Goal: Check status

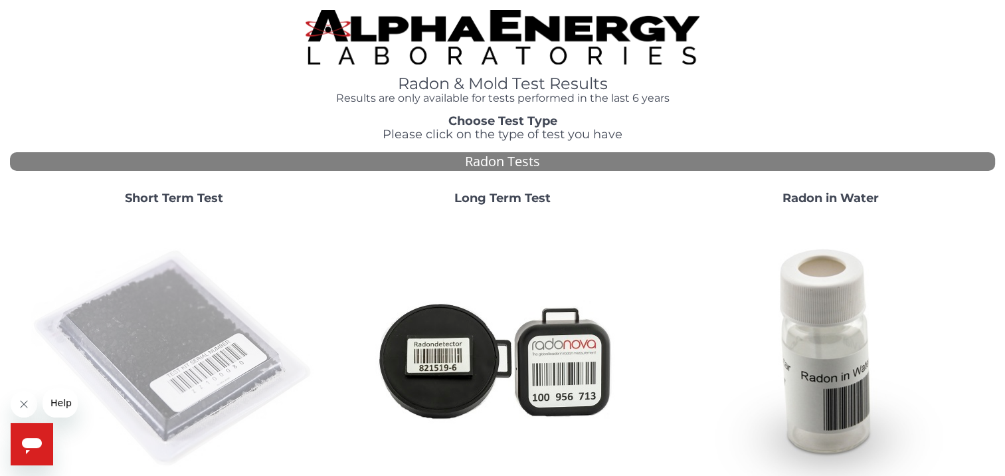
click at [161, 337] on img at bounding box center [174, 359] width 286 height 286
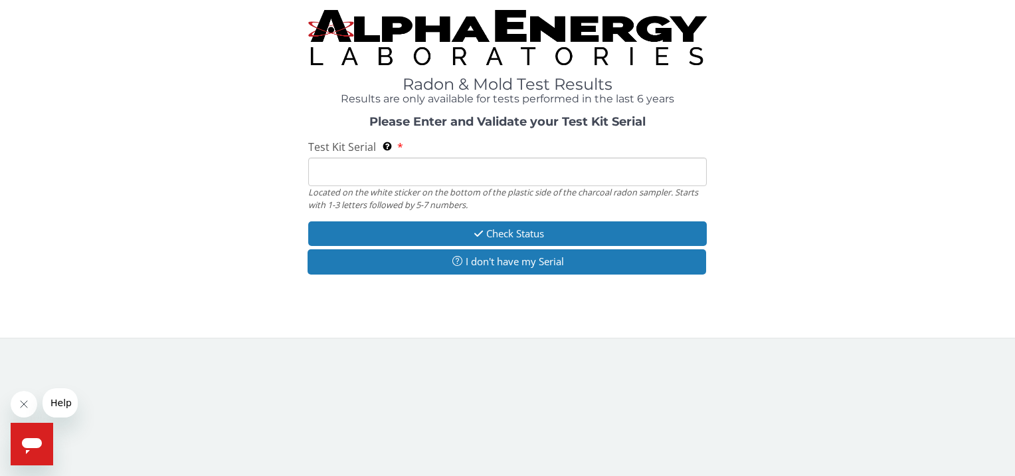
click at [389, 165] on input "Test Kit Serial Located on the white sticker on the bottom of the plastic side …" at bounding box center [507, 171] width 398 height 29
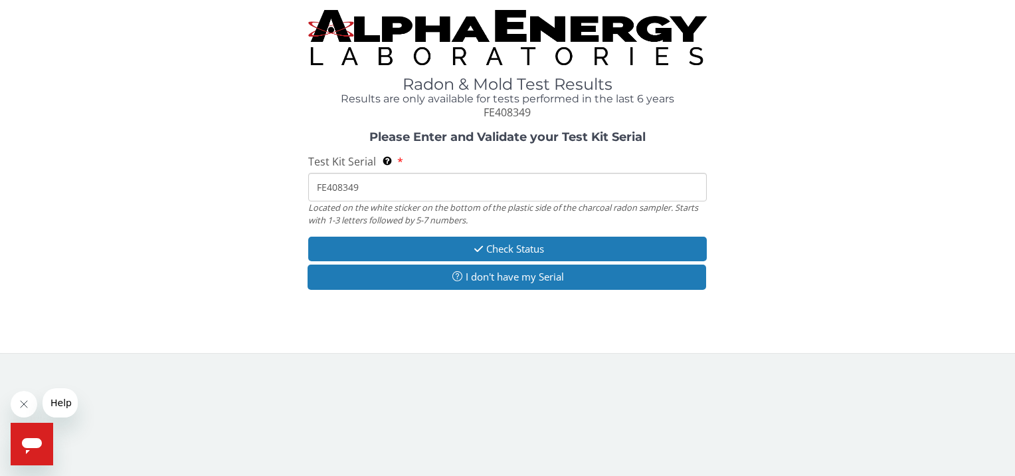
type input "FE408349"
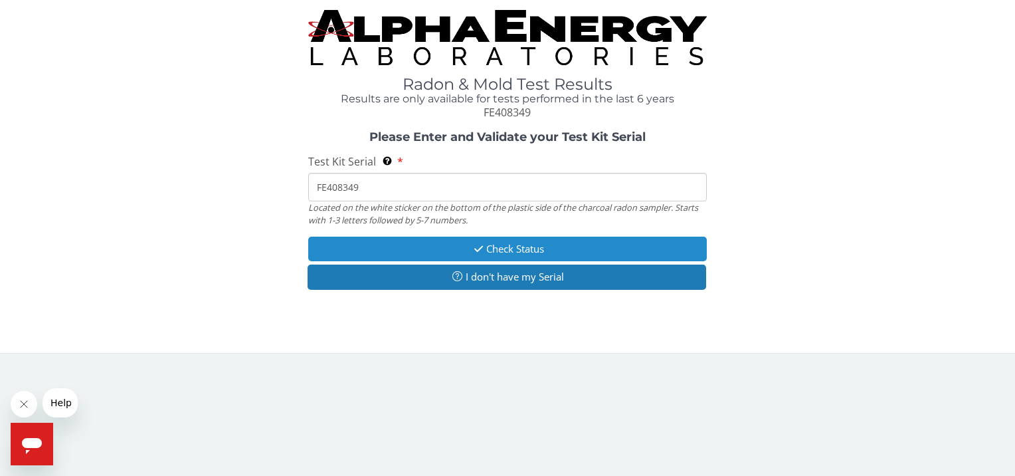
click at [486, 255] on button "Check Status" at bounding box center [507, 249] width 398 height 25
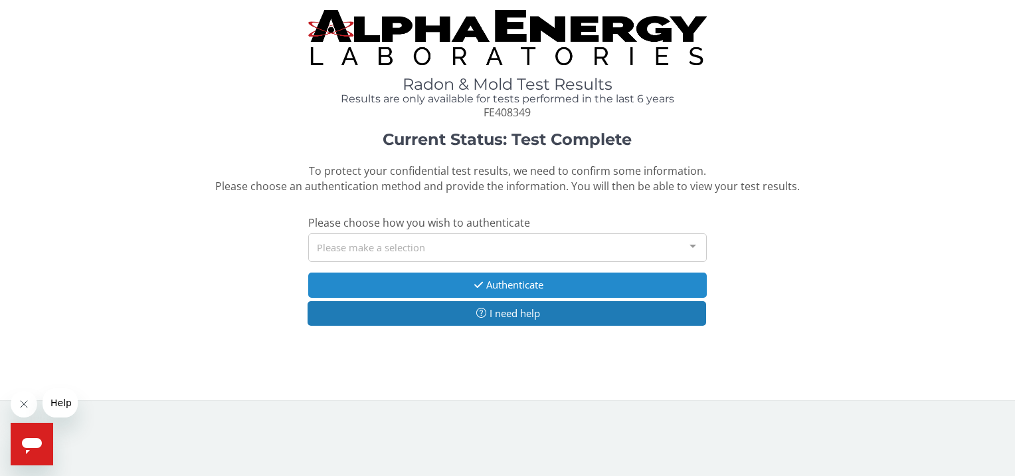
click at [485, 290] on button "Authenticate" at bounding box center [507, 284] width 398 height 25
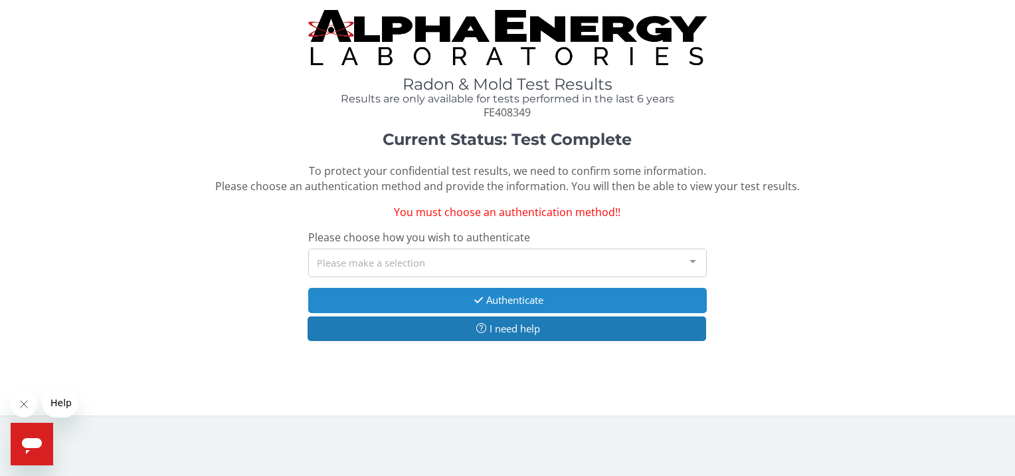
click at [486, 295] on button "Authenticate" at bounding box center [507, 300] width 398 height 25
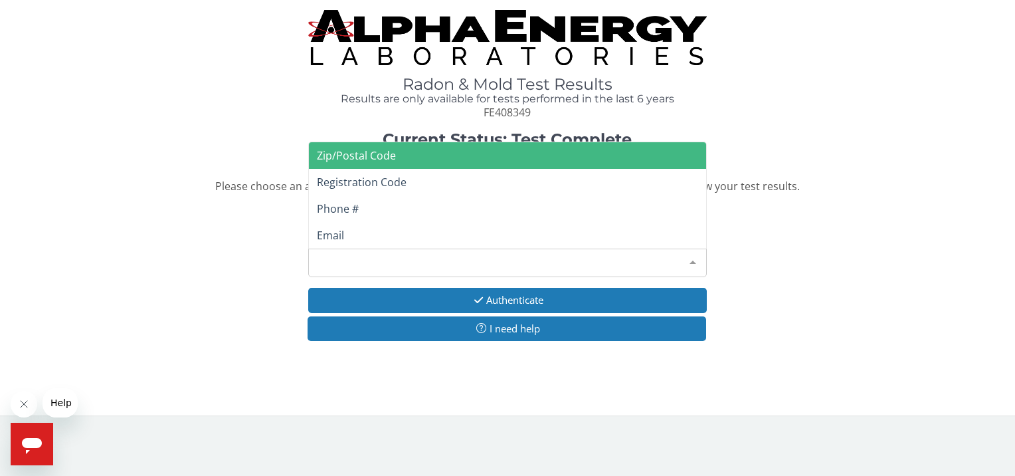
click at [688, 263] on div at bounding box center [693, 261] width 27 height 25
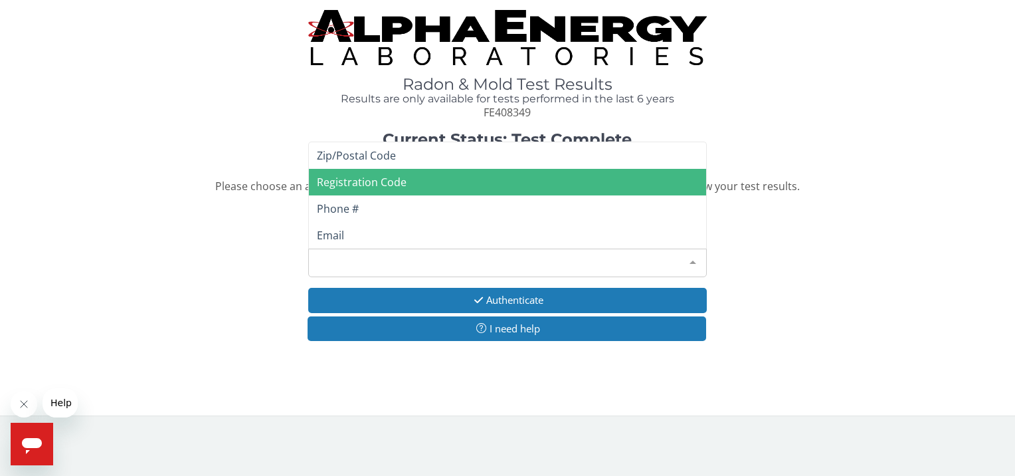
click at [396, 183] on span "Registration Code" at bounding box center [362, 182] width 90 height 15
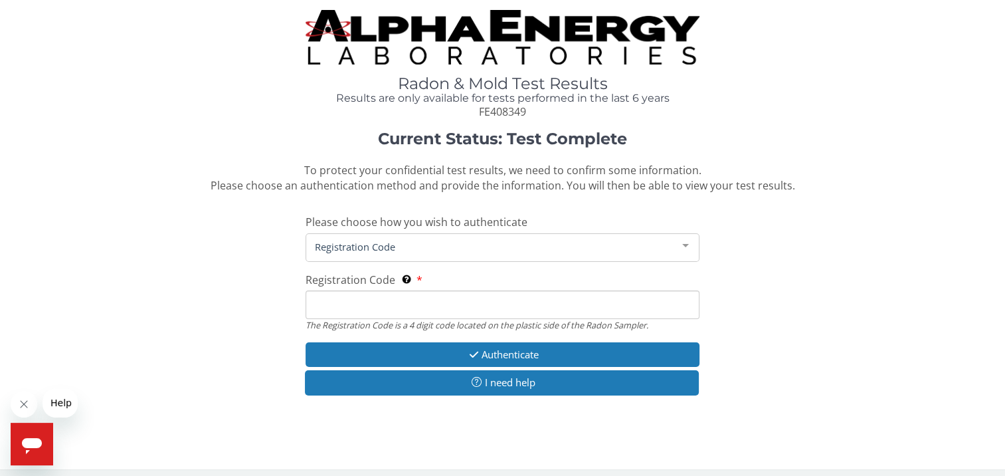
click at [377, 296] on input "Registration Code The Registration Code is a 4 digit code located on the plasti…" at bounding box center [503, 304] width 394 height 29
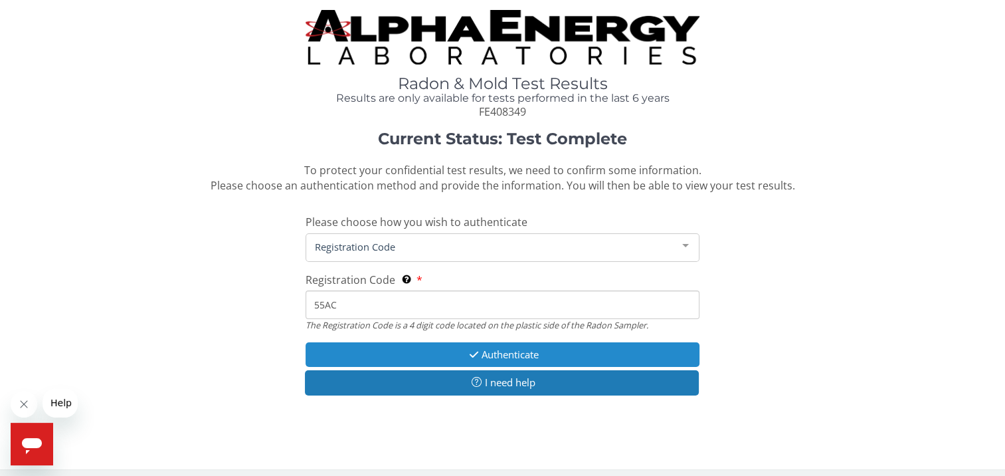
type input "55AC"
click at [488, 357] on button "Authenticate" at bounding box center [503, 354] width 394 height 25
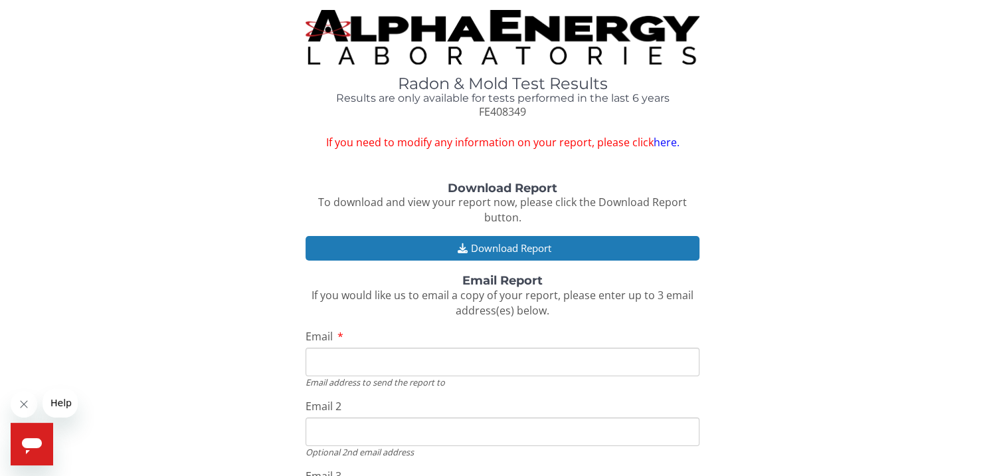
click at [428, 369] on input "Email" at bounding box center [503, 361] width 394 height 29
type input "[EMAIL_ADDRESS][DOMAIN_NAME]"
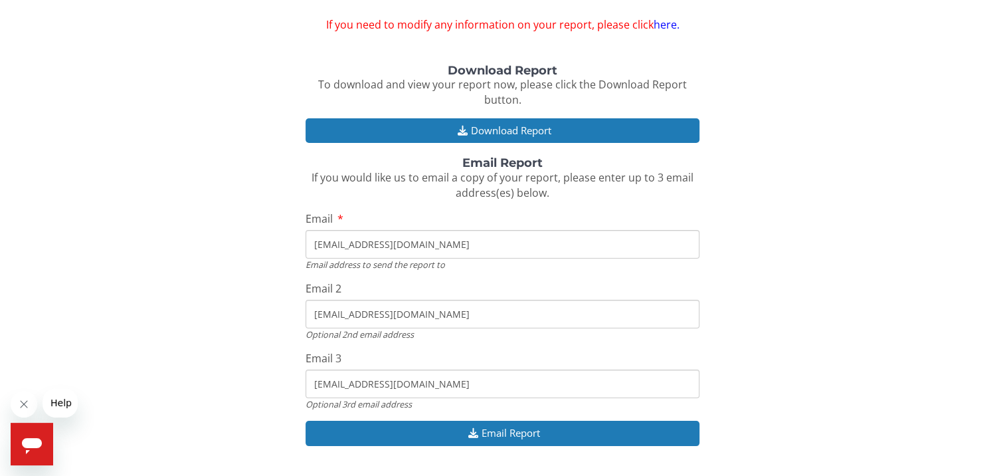
scroll to position [153, 0]
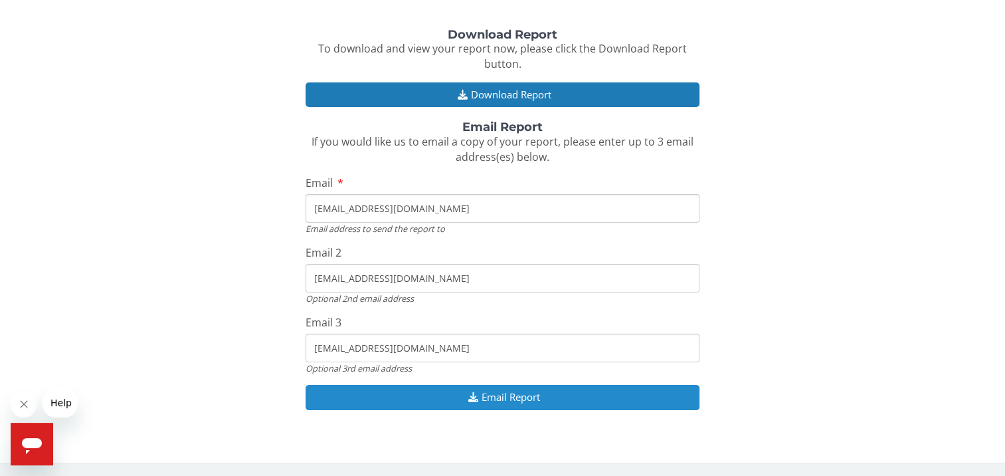
click at [500, 395] on button "Email Report" at bounding box center [503, 397] width 394 height 25
